Goal: Task Accomplishment & Management: Use online tool/utility

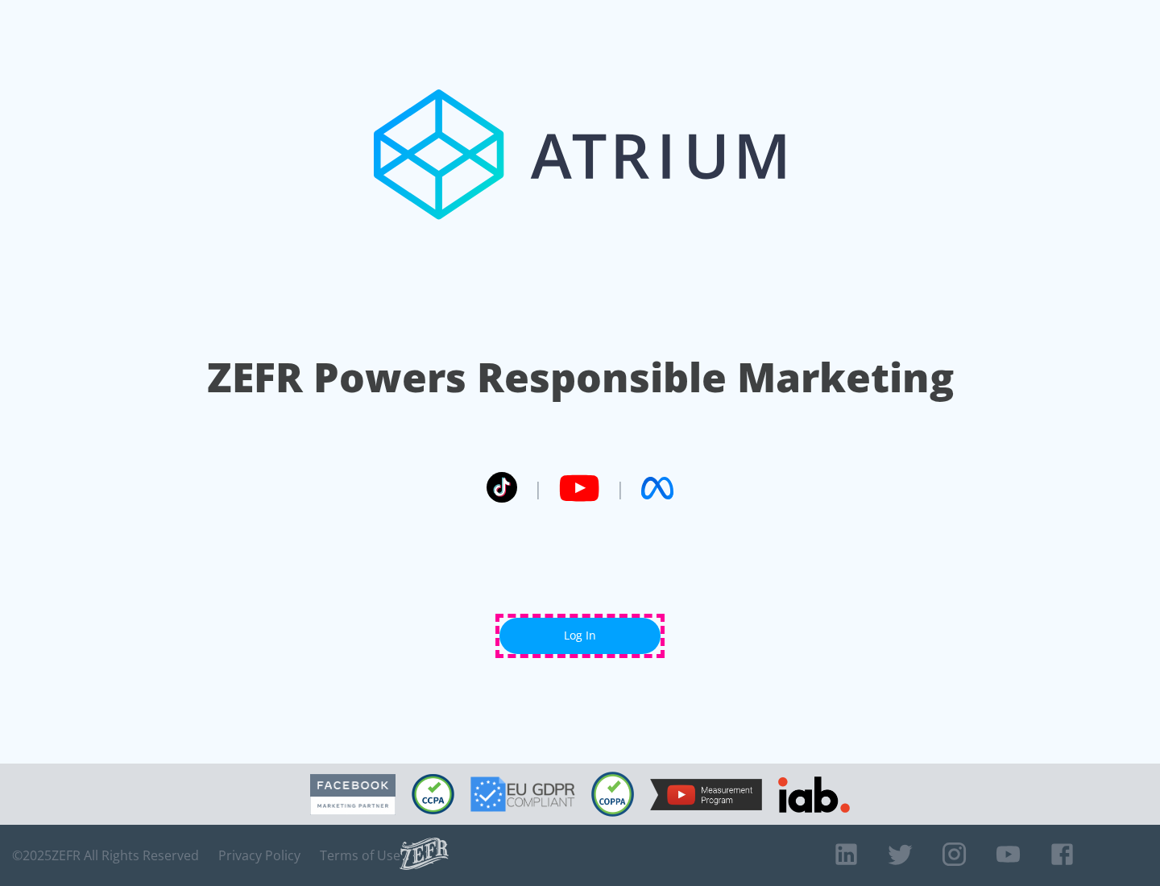
click at [580, 636] on link "Log In" at bounding box center [580, 636] width 161 height 36
